Goal: Use online tool/utility

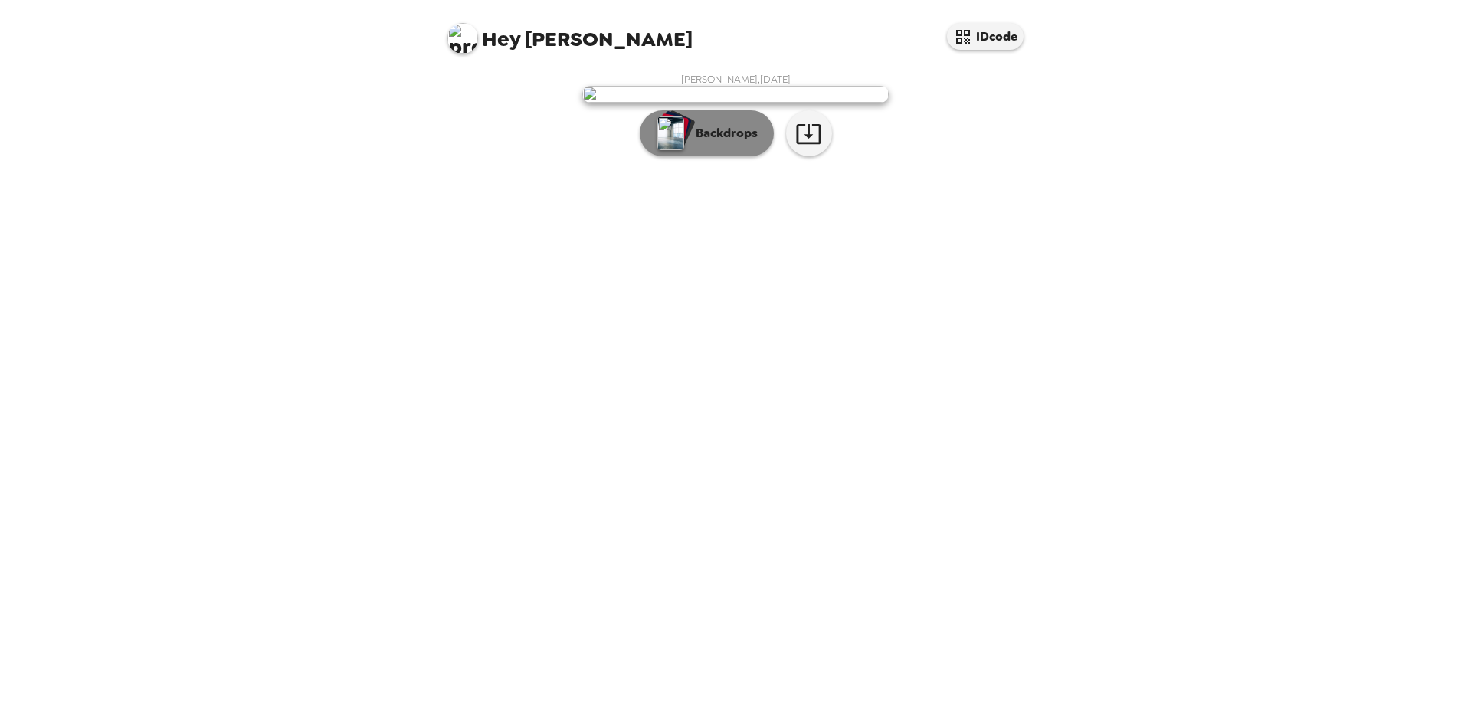
click at [731, 142] on p "Backdrops" at bounding box center [723, 133] width 70 height 18
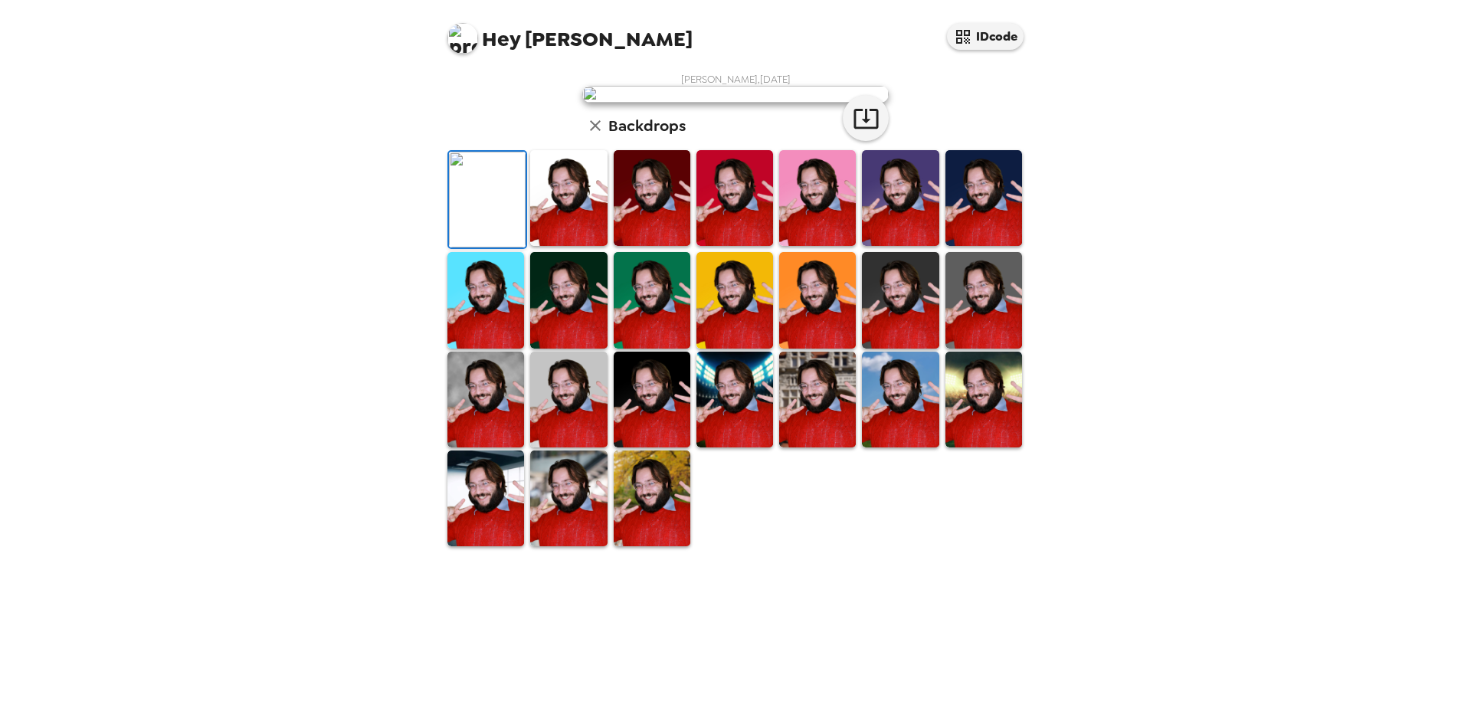
scroll to position [227, 0]
click at [739, 447] on img at bounding box center [734, 400] width 77 height 96
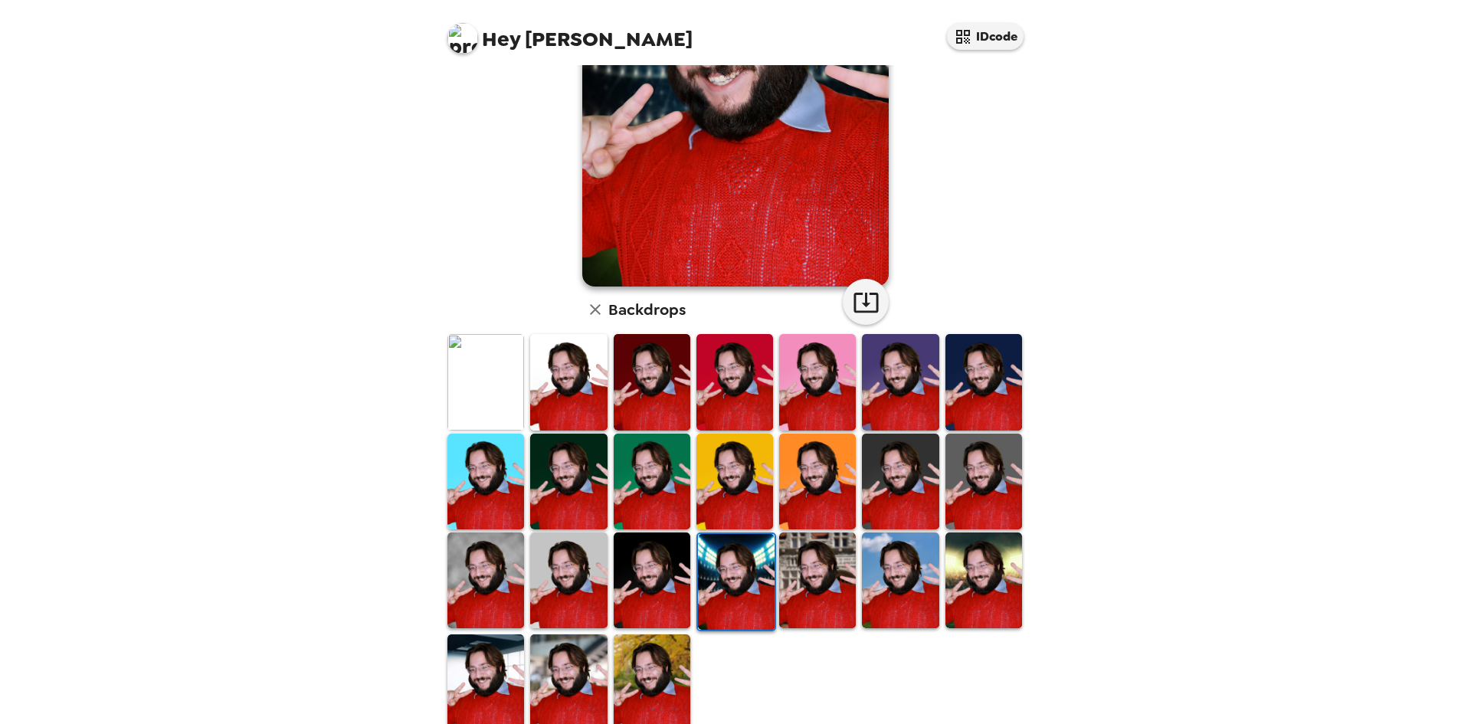
scroll to position [226, 0]
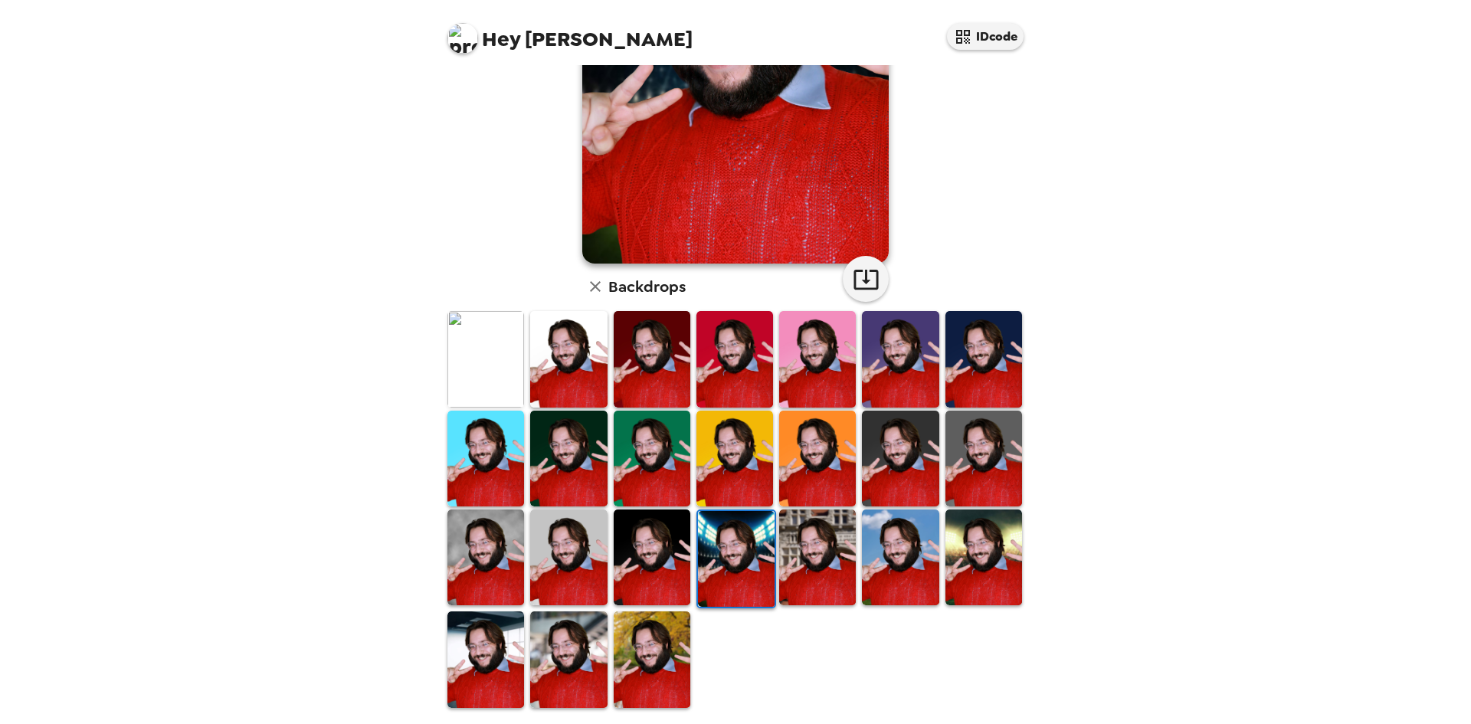
drag, startPoint x: 699, startPoint y: 355, endPoint x: 659, endPoint y: 355, distance: 40.6
click at [699, 355] on img at bounding box center [734, 359] width 77 height 96
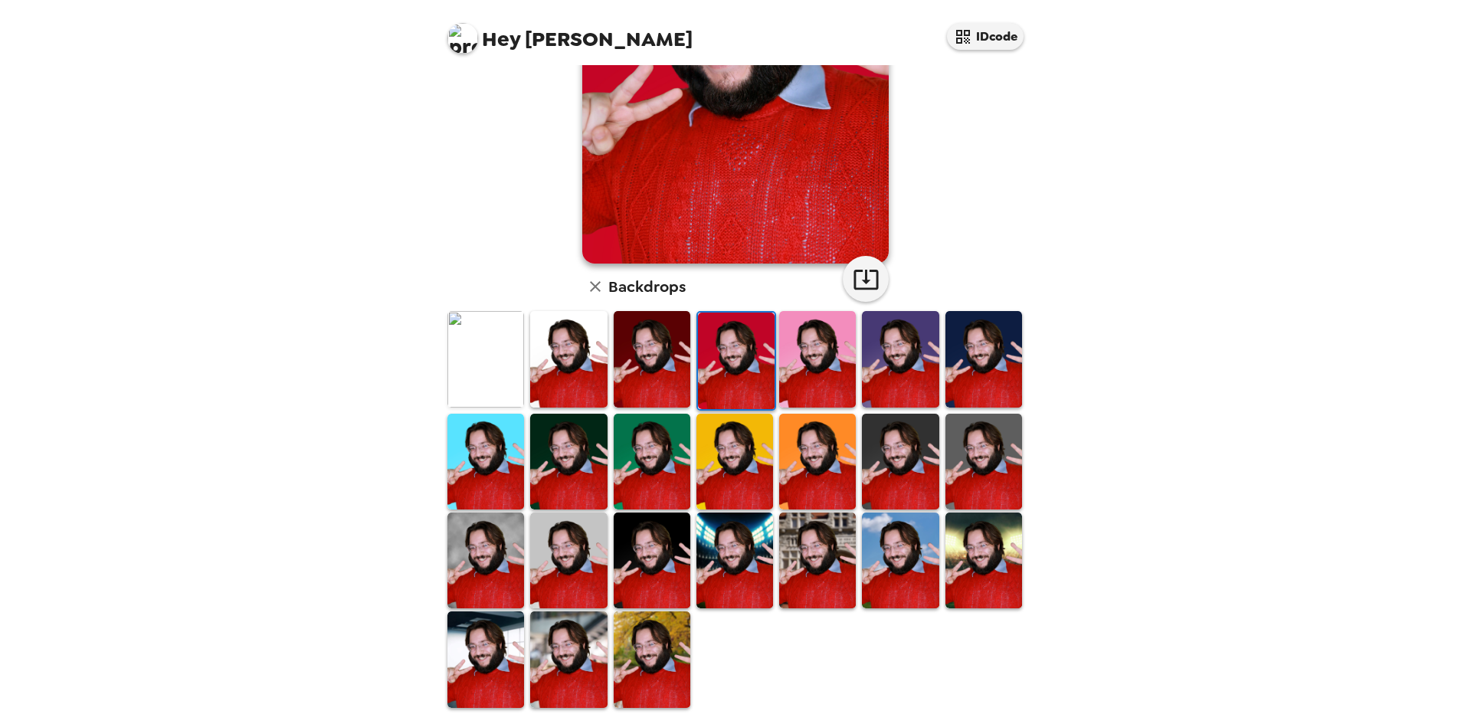
click at [659, 358] on img at bounding box center [652, 359] width 77 height 96
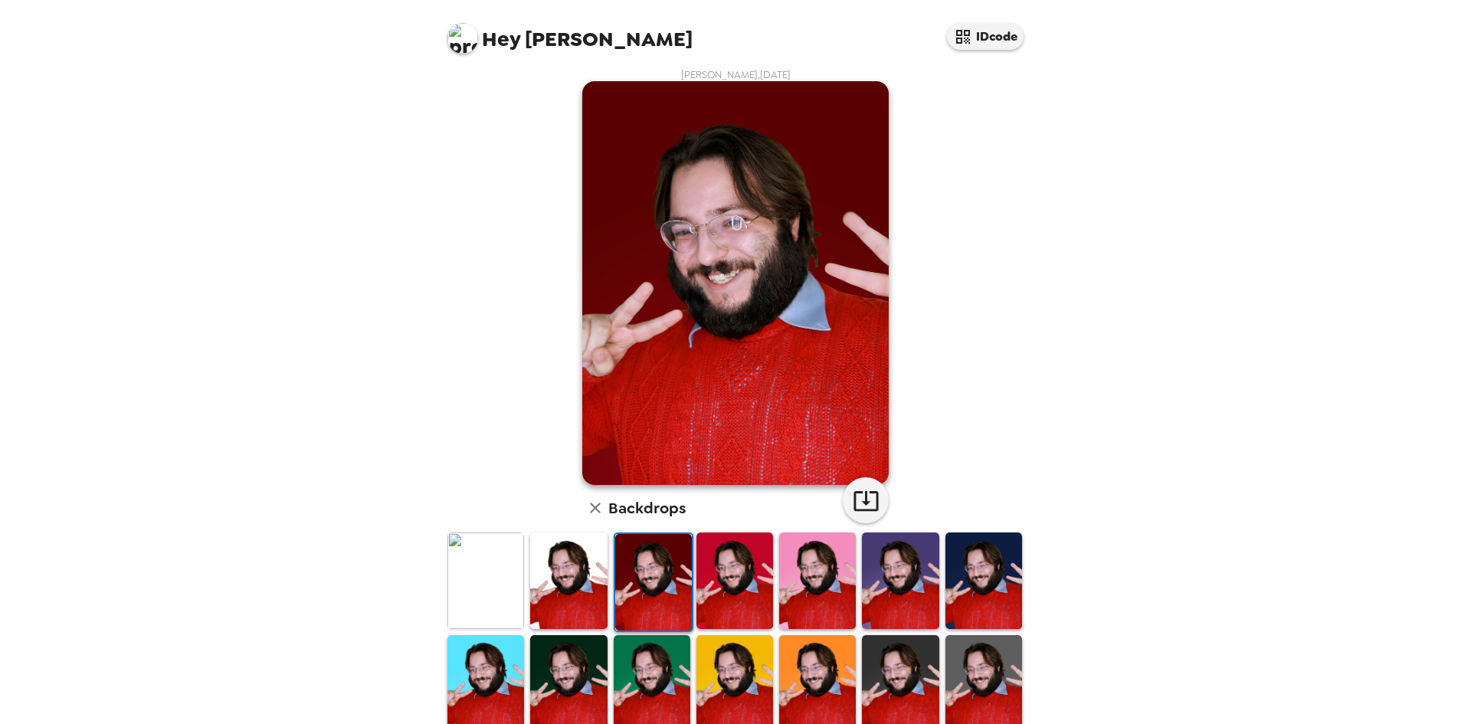
scroll to position [0, 0]
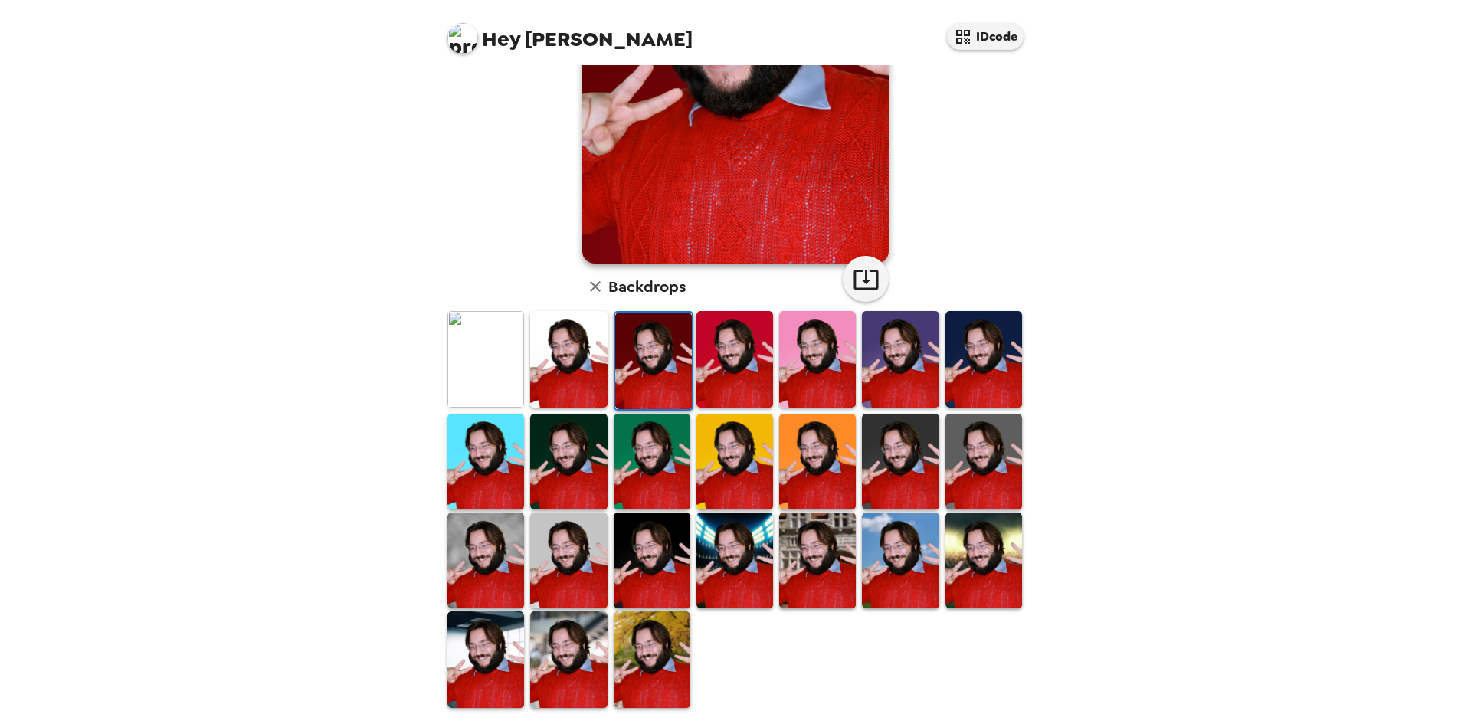
click at [886, 433] on img at bounding box center [900, 462] width 77 height 96
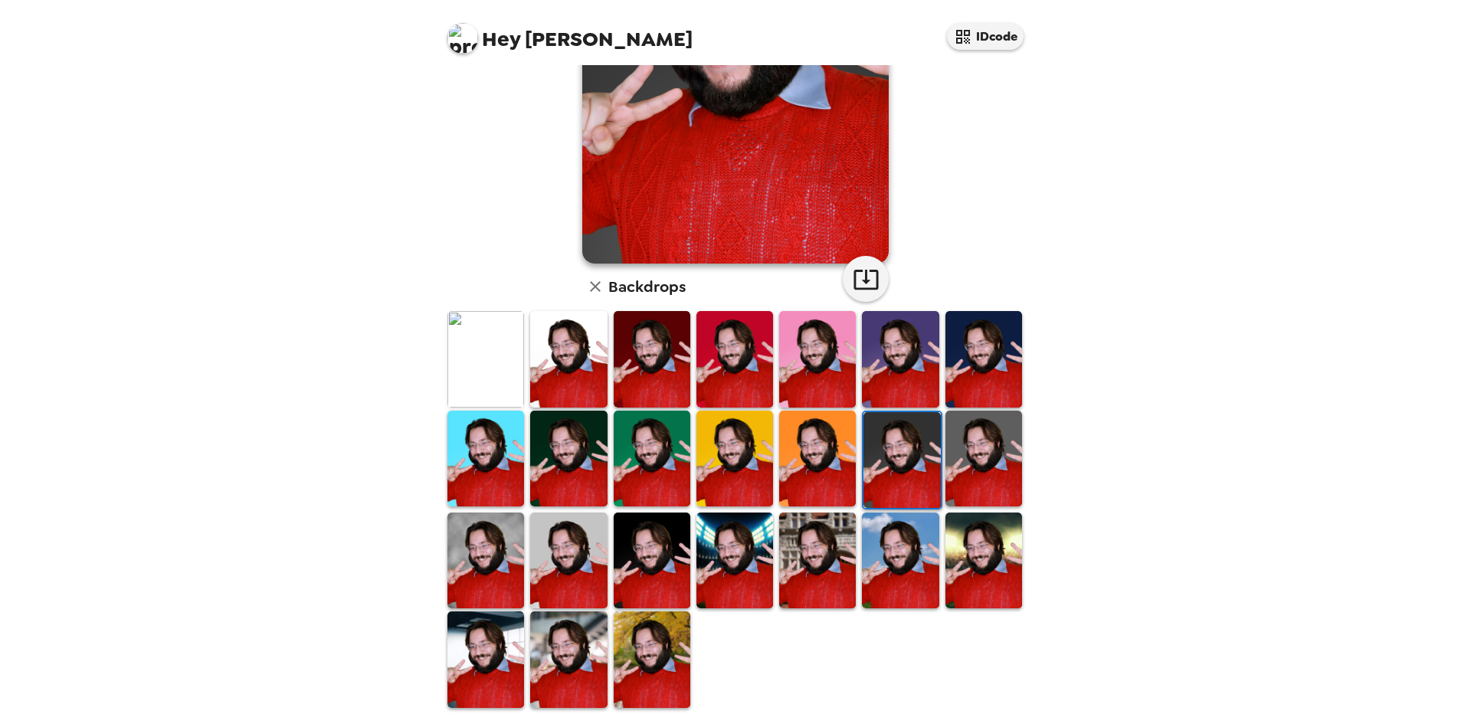
click at [871, 355] on img at bounding box center [900, 359] width 77 height 96
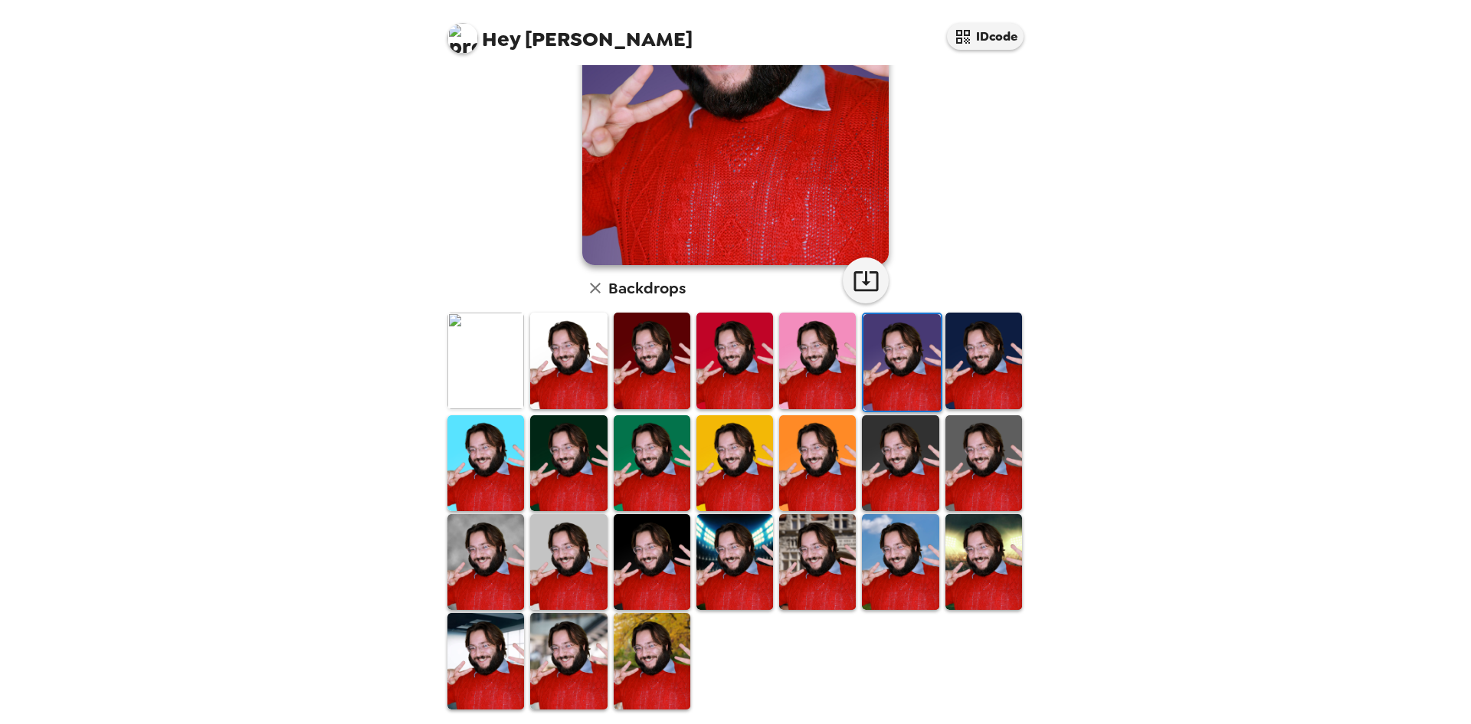
scroll to position [226, 0]
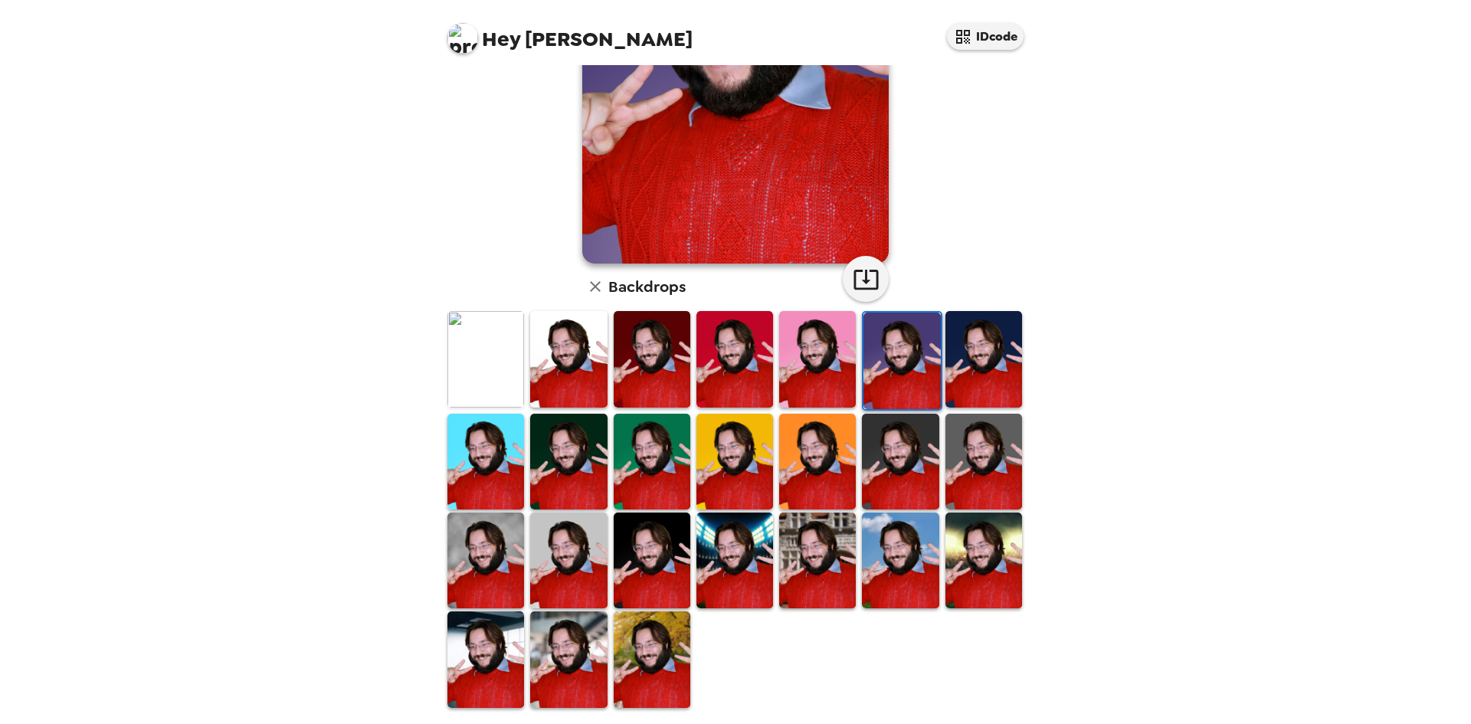
click at [636, 633] on img at bounding box center [652, 659] width 77 height 96
